Goal: Transaction & Acquisition: Register for event/course

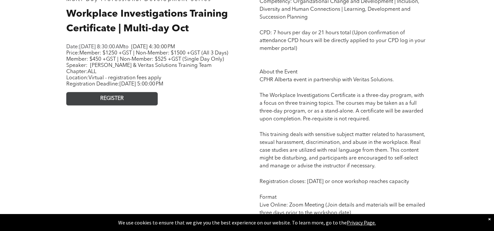
scroll to position [294, 0]
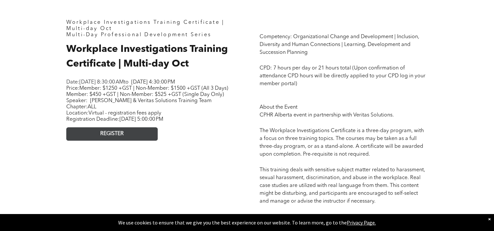
click at [121, 137] on span "REGISTER" at bounding box center [111, 134] width 23 height 6
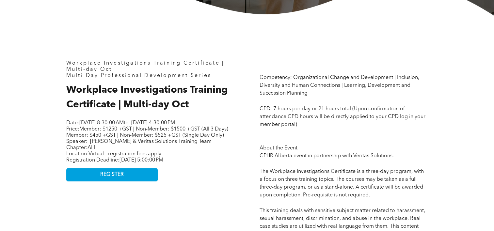
scroll to position [261, 0]
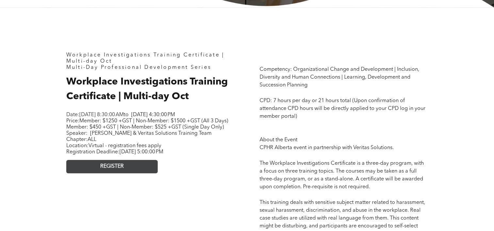
click at [144, 173] on link "REGISTER" at bounding box center [111, 166] width 91 height 13
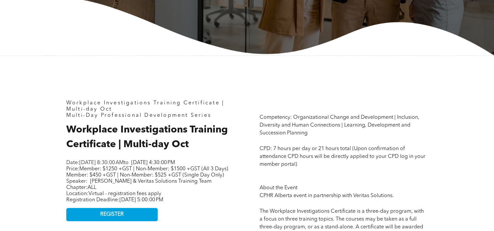
scroll to position [228, 0]
